Goal: Task Accomplishment & Management: Use online tool/utility

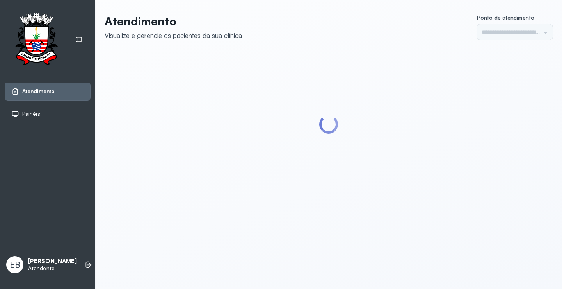
type input "*********"
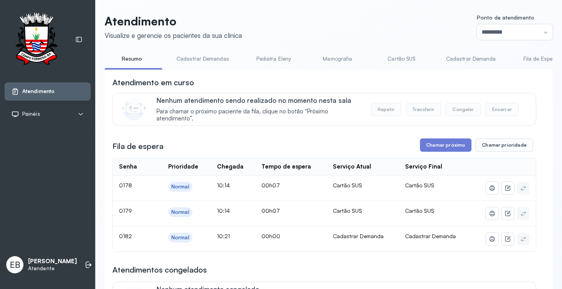
click at [187, 57] on link "Cadastrar Demandas" at bounding box center [203, 58] width 68 height 13
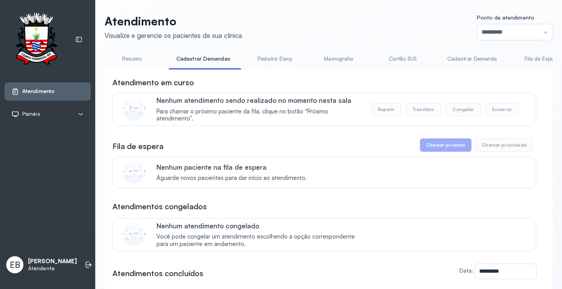
click at [475, 60] on link "Cadastrar Demanda" at bounding box center [473, 58] width 66 height 13
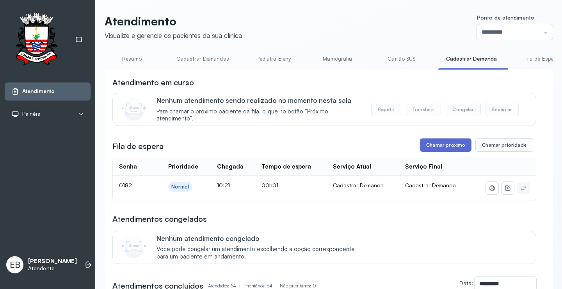
click at [456, 147] on button "Chamar próximo" at bounding box center [446, 144] width 52 height 13
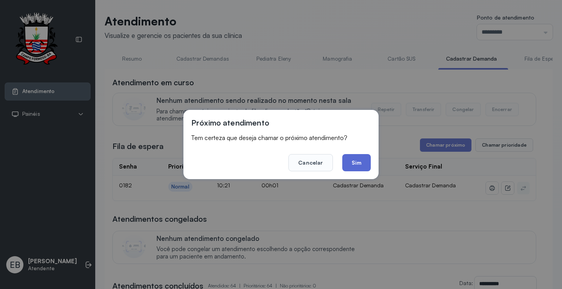
click at [363, 165] on button "Sim" at bounding box center [356, 162] width 29 height 17
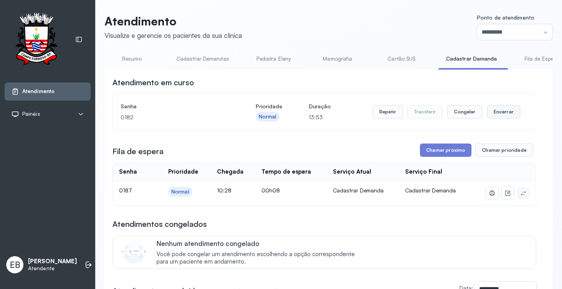
click at [504, 112] on button "Encerrar" at bounding box center [503, 111] width 33 height 13
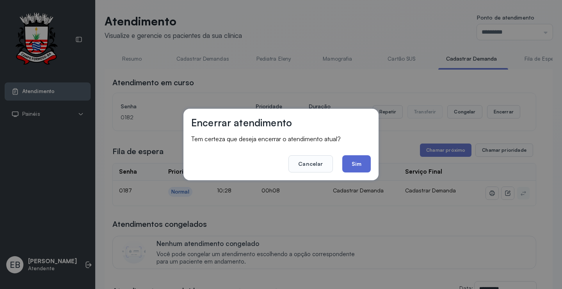
click at [363, 159] on button "Sim" at bounding box center [356, 163] width 29 height 17
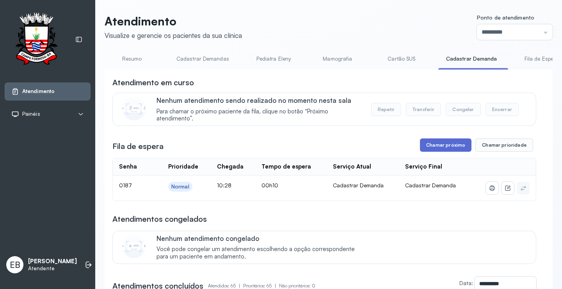
click at [446, 144] on button "Chamar próximo" at bounding box center [446, 144] width 52 height 13
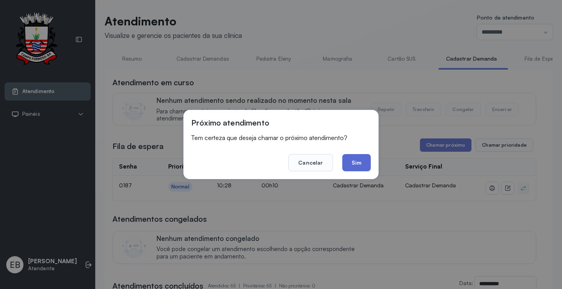
click at [353, 164] on button "Sim" at bounding box center [356, 162] width 29 height 17
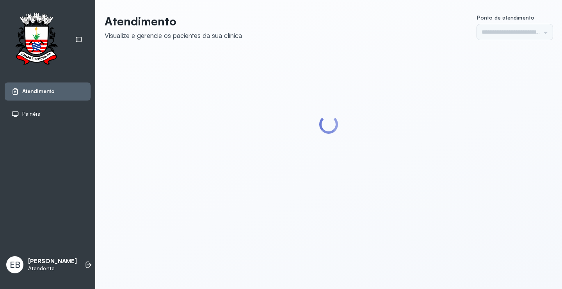
type input "*********"
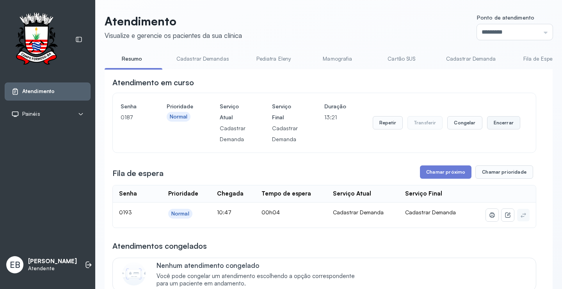
click at [506, 124] on button "Encerrar" at bounding box center [503, 122] width 33 height 13
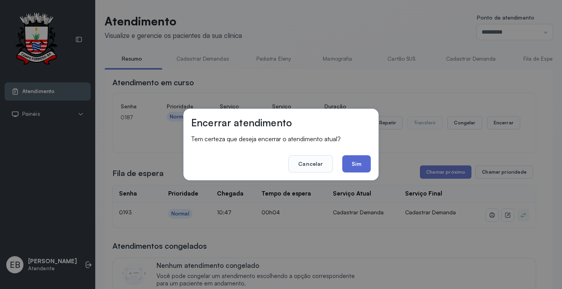
click at [362, 160] on button "Sim" at bounding box center [356, 163] width 29 height 17
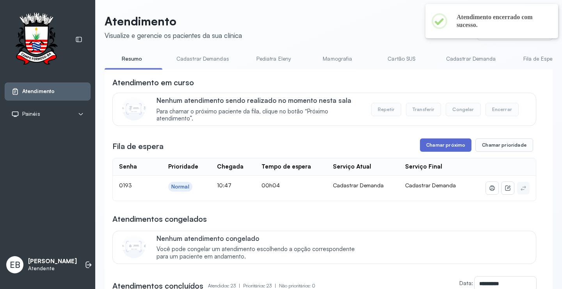
click at [437, 149] on button "Chamar próximo" at bounding box center [446, 144] width 52 height 13
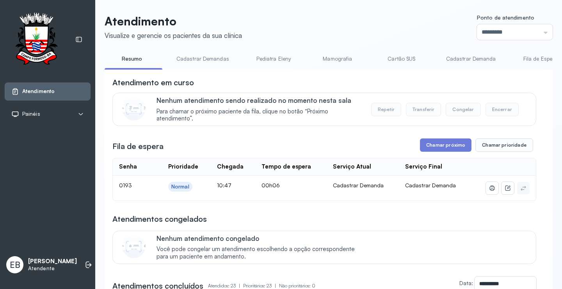
click at [437, 149] on button "Chamar próximo" at bounding box center [446, 144] width 52 height 13
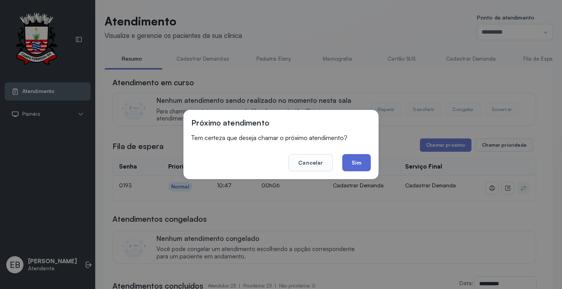
click at [362, 162] on button "Sim" at bounding box center [356, 162] width 29 height 17
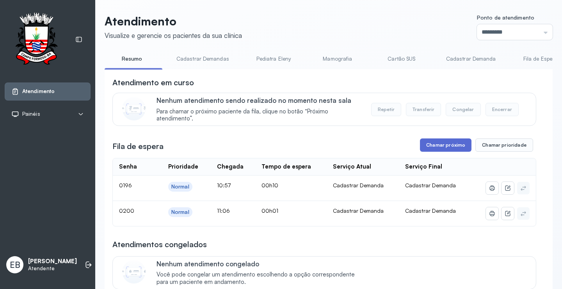
click at [460, 149] on button "Chamar próximo" at bounding box center [446, 144] width 52 height 13
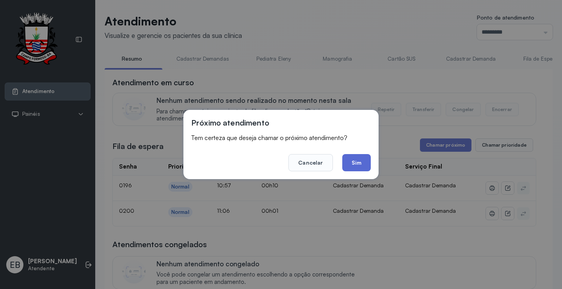
click at [352, 165] on button "Sim" at bounding box center [356, 162] width 29 height 17
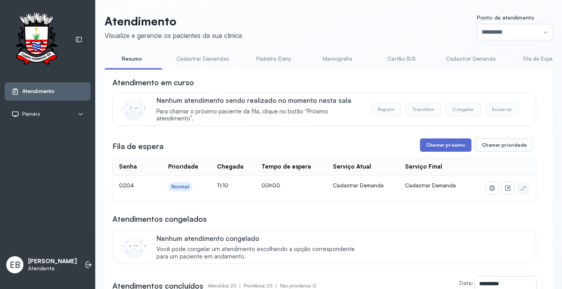
click at [452, 145] on button "Chamar próximo" at bounding box center [446, 144] width 52 height 13
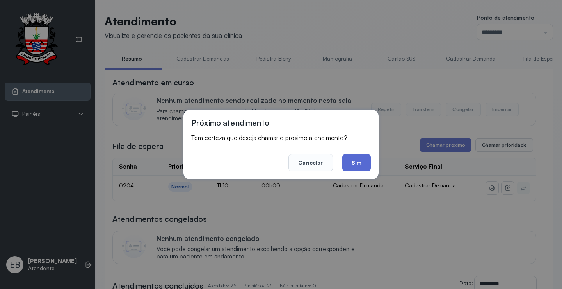
click at [362, 162] on button "Sim" at bounding box center [356, 162] width 29 height 17
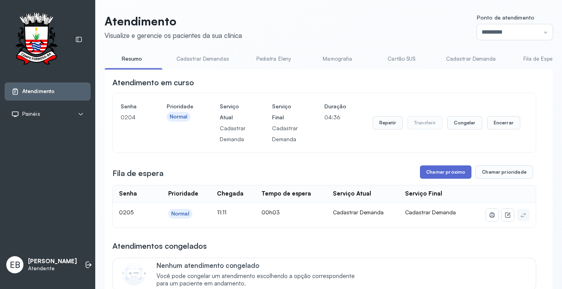
click at [437, 171] on button "Chamar próximo" at bounding box center [446, 171] width 52 height 13
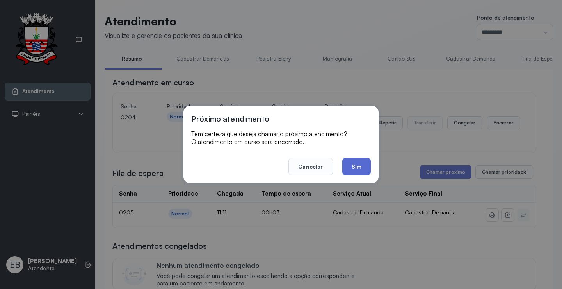
click at [350, 167] on button "Sim" at bounding box center [356, 166] width 29 height 17
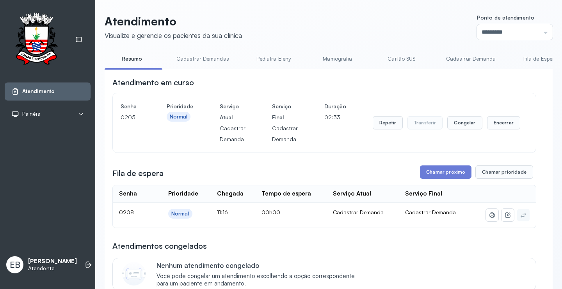
click at [481, 129] on div "Repetir Transferir Congelar Encerrar" at bounding box center [447, 122] width 148 height 13
click at [504, 123] on button "Encerrar" at bounding box center [503, 122] width 33 height 13
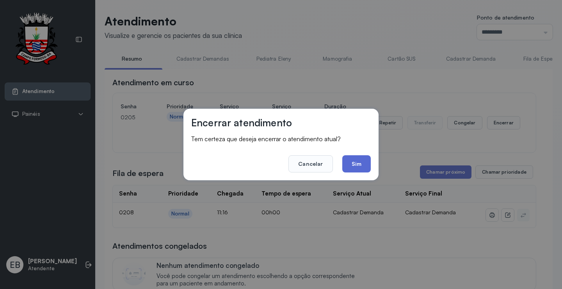
click at [360, 166] on button "Sim" at bounding box center [356, 163] width 29 height 17
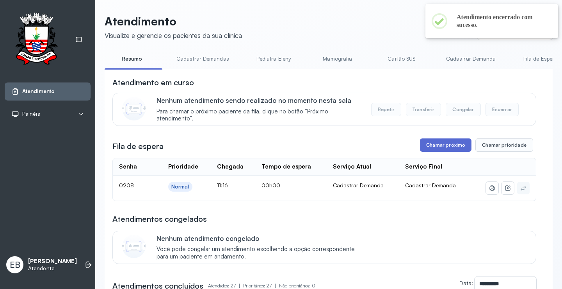
click at [438, 147] on button "Chamar próximo" at bounding box center [446, 144] width 52 height 13
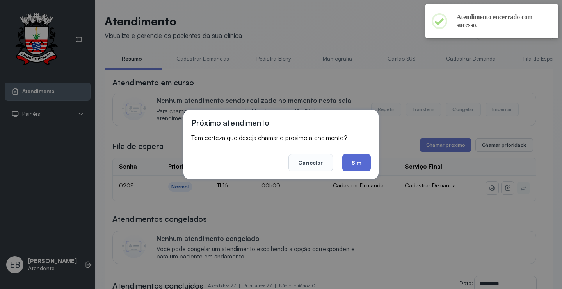
click at [366, 160] on button "Sim" at bounding box center [356, 162] width 29 height 17
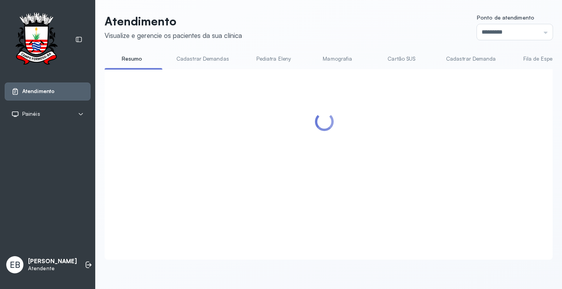
scroll to position [78, 0]
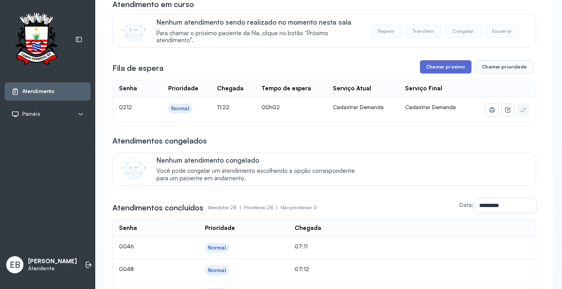
click at [429, 69] on button "Chamar próximo" at bounding box center [446, 66] width 52 height 13
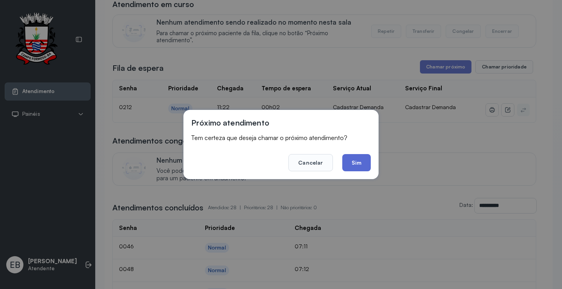
click at [350, 160] on button "Sim" at bounding box center [356, 162] width 29 height 17
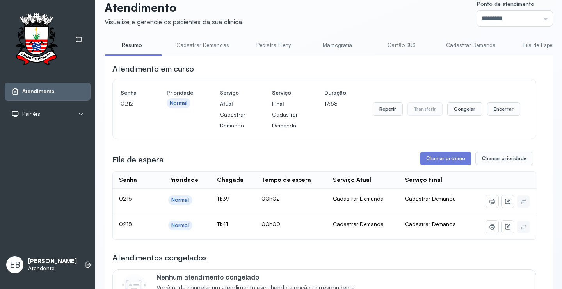
scroll to position [0, 0]
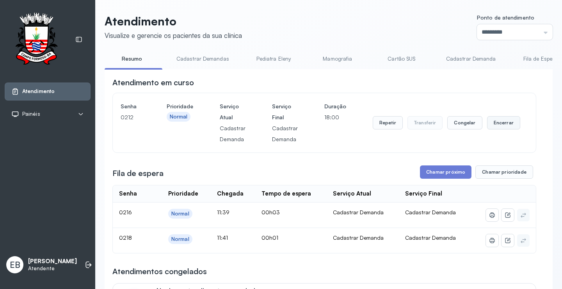
click at [495, 124] on button "Encerrar" at bounding box center [503, 122] width 33 height 13
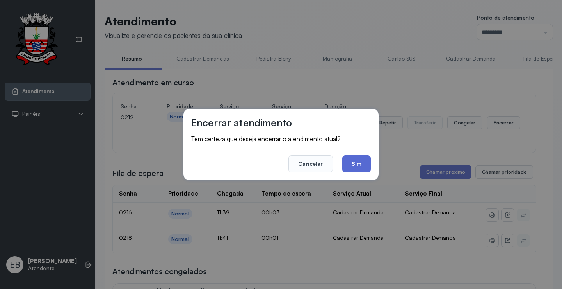
click at [350, 166] on button "Sim" at bounding box center [356, 163] width 29 height 17
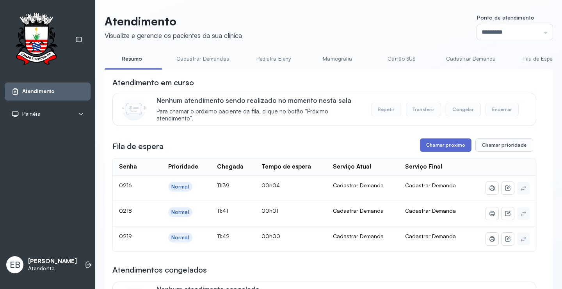
click at [454, 140] on button "Chamar próximo" at bounding box center [446, 144] width 52 height 13
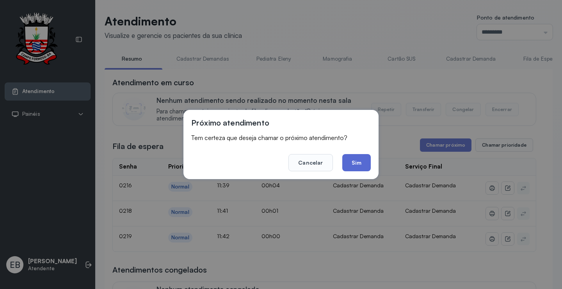
click at [356, 164] on button "Sim" at bounding box center [356, 162] width 29 height 17
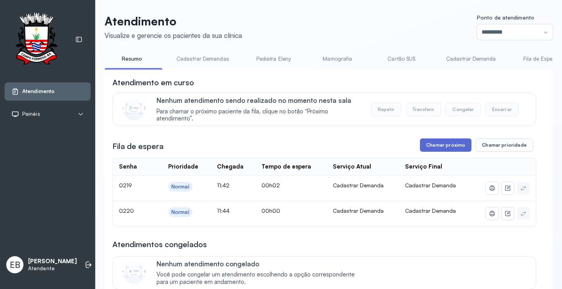
click at [426, 142] on button "Chamar próximo" at bounding box center [446, 144] width 52 height 13
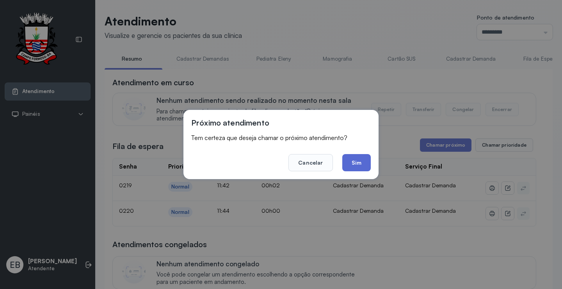
click at [356, 160] on button "Sim" at bounding box center [356, 162] width 29 height 17
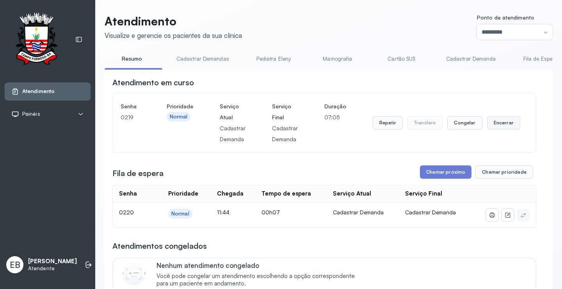
click at [495, 126] on button "Encerrar" at bounding box center [503, 122] width 33 height 13
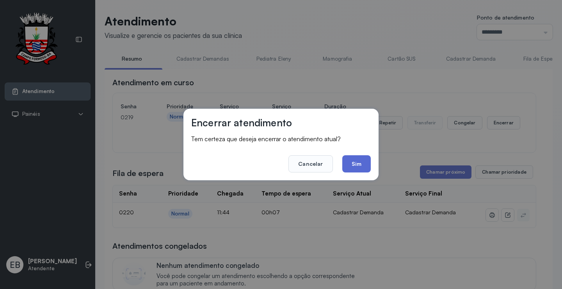
click at [350, 166] on button "Sim" at bounding box center [356, 163] width 29 height 17
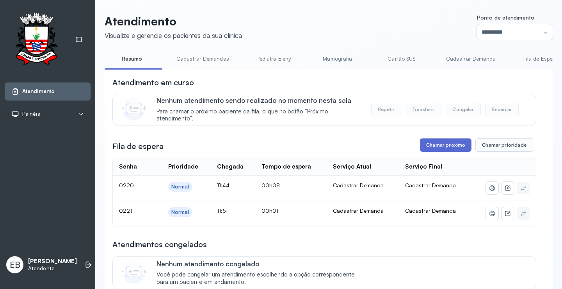
click at [453, 147] on button "Chamar próximo" at bounding box center [446, 144] width 52 height 13
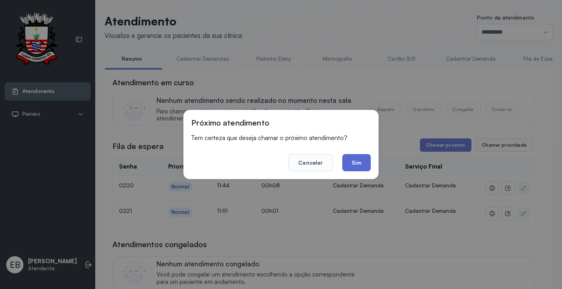
click at [364, 165] on button "Sim" at bounding box center [356, 162] width 29 height 17
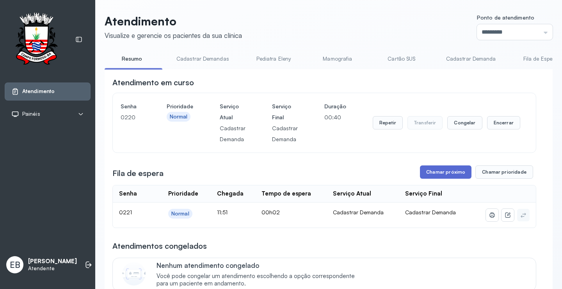
click at [461, 174] on button "Chamar próximo" at bounding box center [446, 171] width 52 height 13
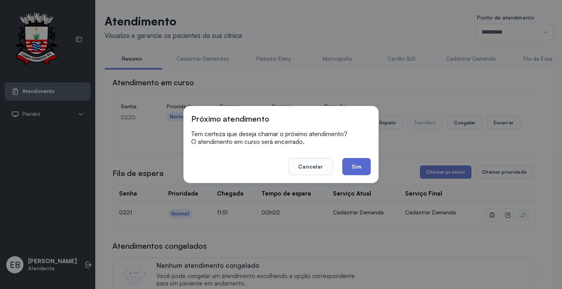
click at [352, 168] on button "Sim" at bounding box center [356, 166] width 29 height 17
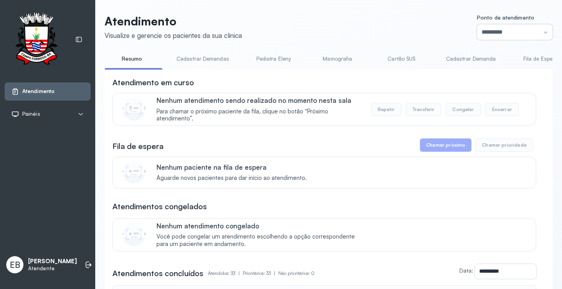
click at [540, 33] on input "*********" at bounding box center [515, 32] width 76 height 16
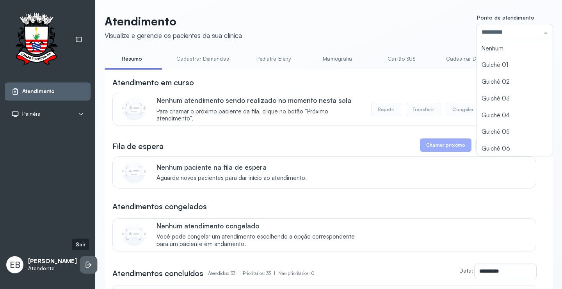
click at [85, 260] on icon at bounding box center [89, 264] width 8 height 8
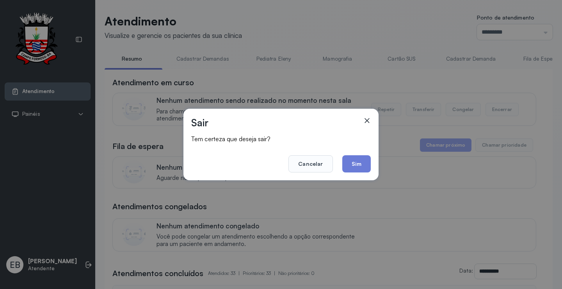
drag, startPoint x: 356, startPoint y: 166, endPoint x: 356, endPoint y: 144, distance: 22.6
click at [356, 166] on button "Sim" at bounding box center [356, 163] width 29 height 17
